Goal: Information Seeking & Learning: Learn about a topic

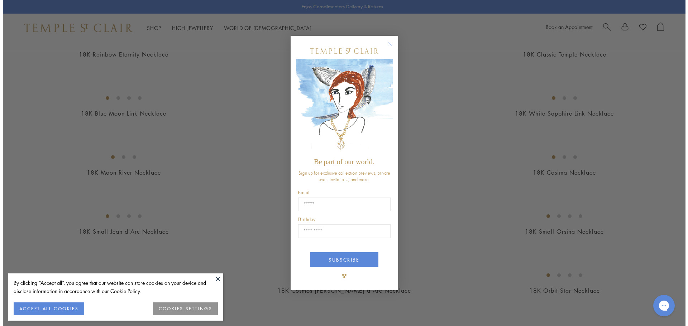
scroll to position [575, 0]
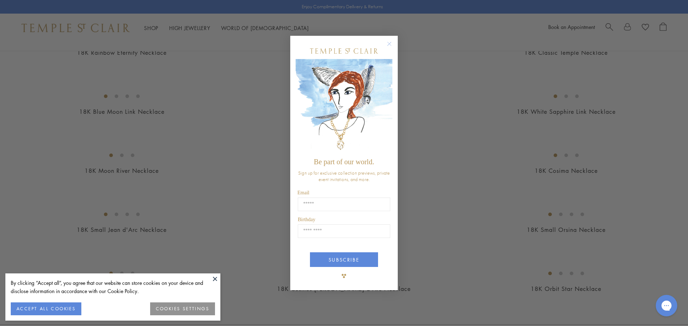
click at [388, 42] on circle "Close dialog" at bounding box center [389, 43] width 9 height 9
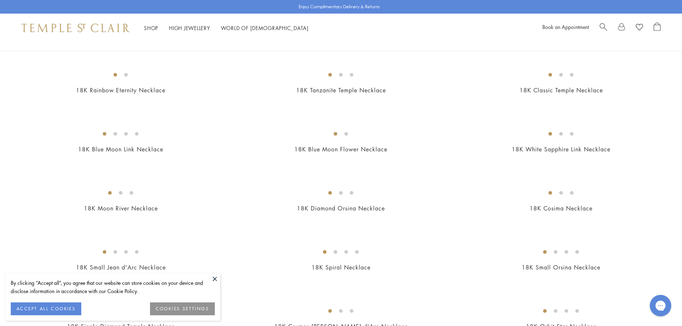
scroll to position [394, 0]
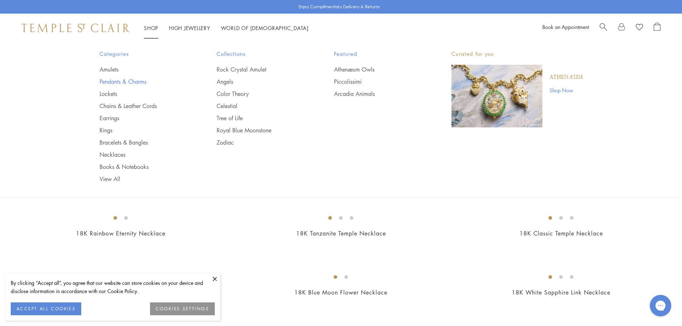
click at [130, 81] on link "Pendants & Charms" at bounding box center [144, 82] width 89 height 8
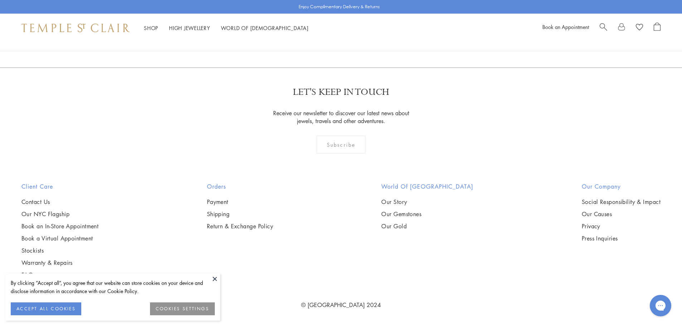
scroll to position [5547, 0]
click at [330, 39] on link "2" at bounding box center [330, 29] width 24 height 20
click at [368, 39] on link "3" at bounding box center [365, 29] width 24 height 20
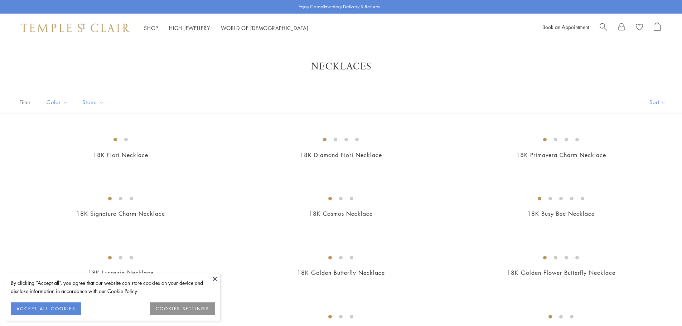
scroll to position [394, 0]
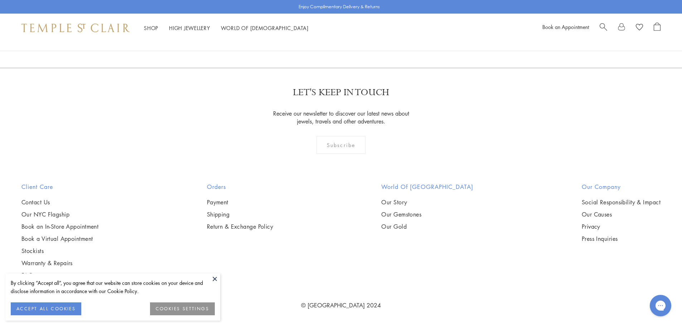
scroll to position [2113, 0]
click at [0, 0] on img at bounding box center [0, 0] width 0 height 0
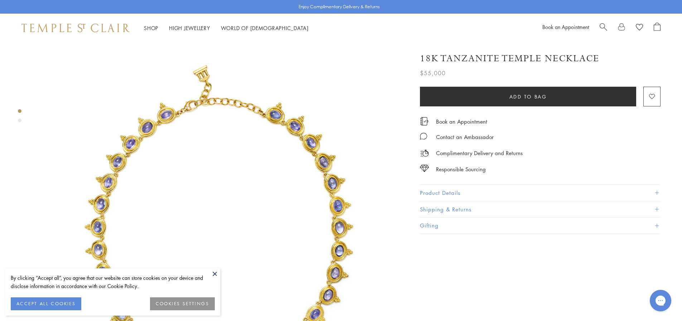
click at [201, 65] on img at bounding box center [219, 225] width 367 height 367
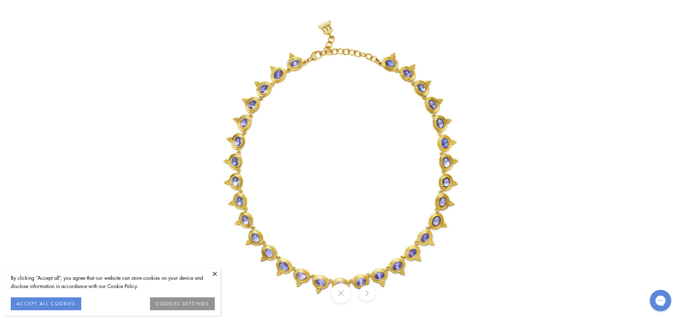
click at [321, 31] on img at bounding box center [341, 160] width 321 height 321
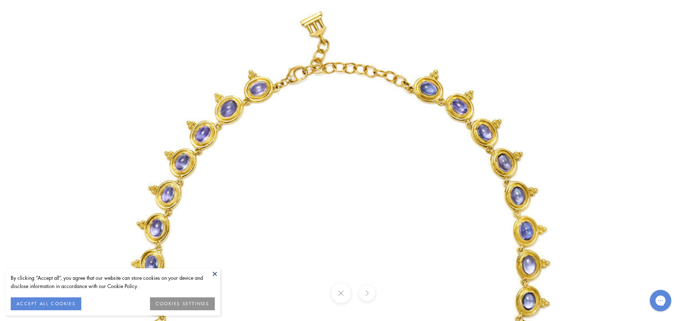
click at [324, 39] on img at bounding box center [341, 262] width 573 height 573
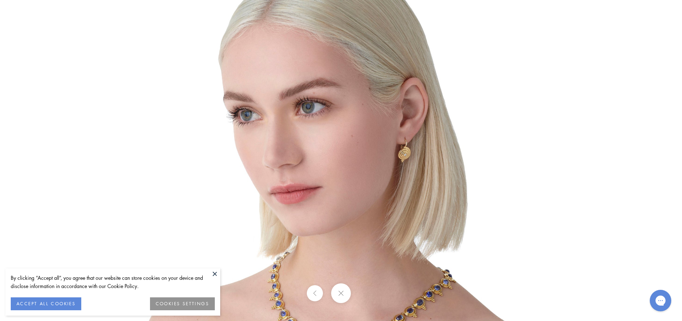
click at [366, 295] on div at bounding box center [341, 293] width 682 height 20
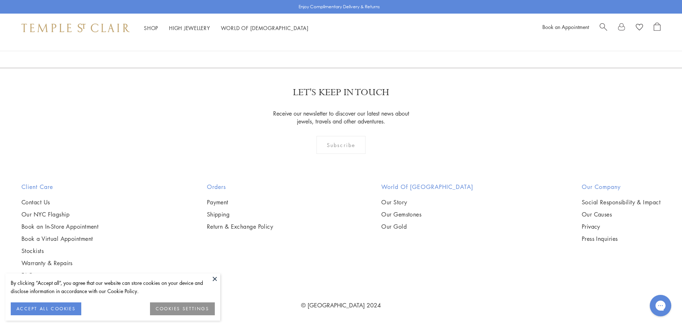
scroll to position [2290, 0]
click at [0, 0] on img at bounding box center [0, 0] width 0 height 0
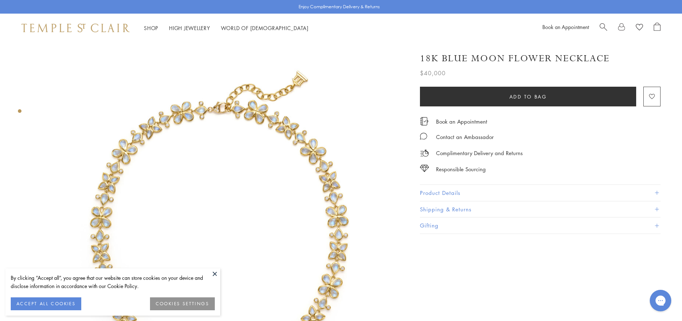
click at [294, 75] on img at bounding box center [219, 225] width 367 height 367
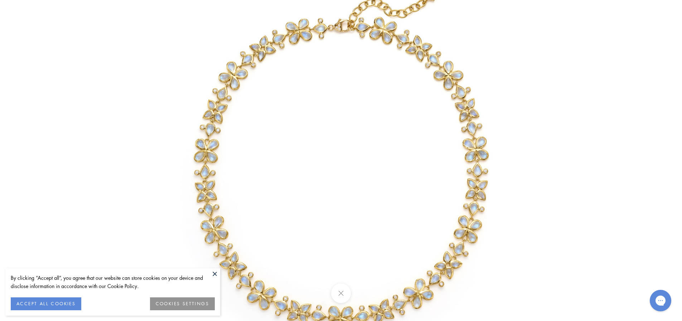
click at [391, 25] on img at bounding box center [341, 160] width 419 height 419
